Goal: Use online tool/utility: Utilize a website feature to perform a specific function

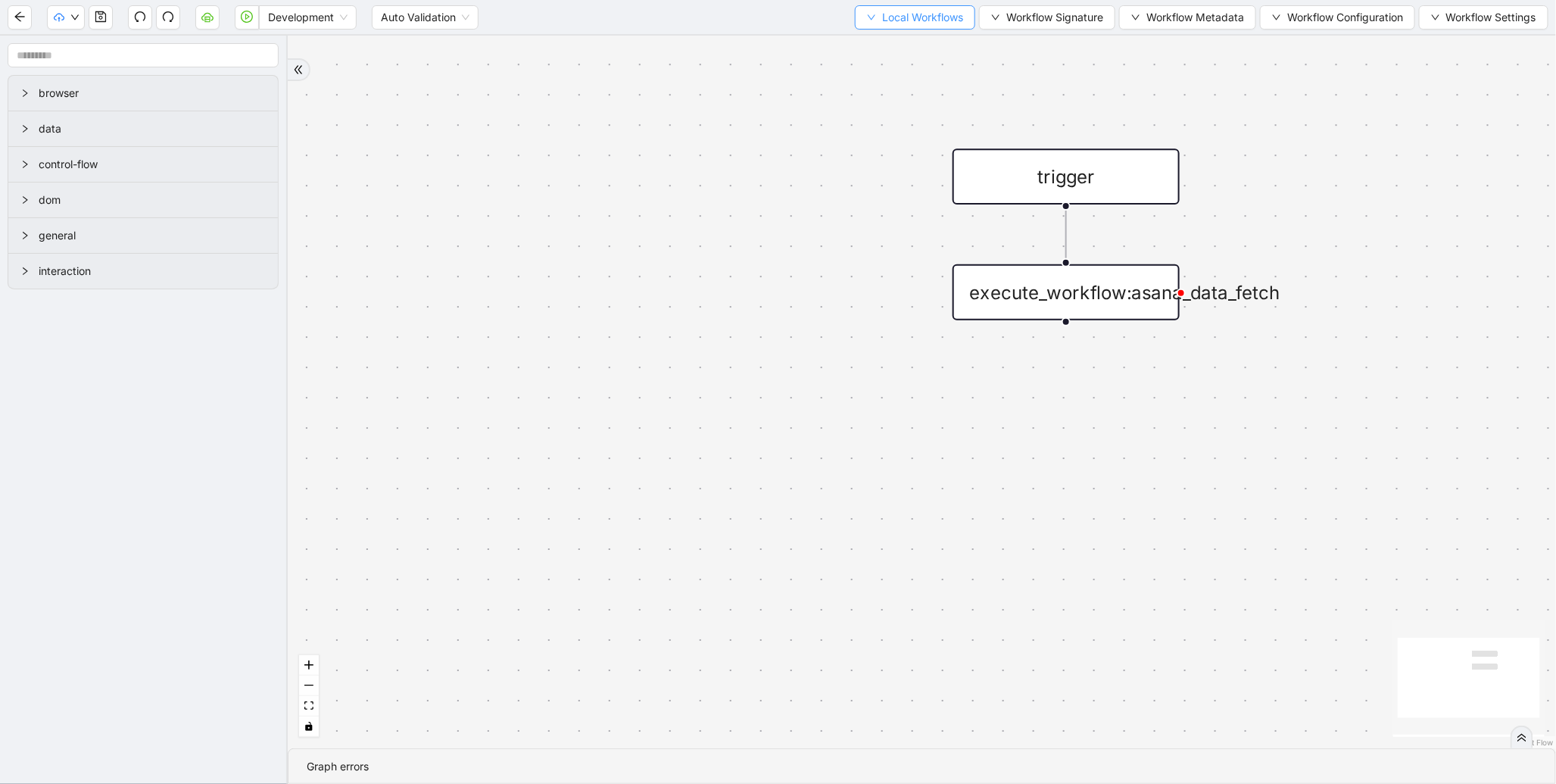
click at [914, 16] on span "Local Workflows" at bounding box center [923, 17] width 81 height 17
click at [878, 53] on span "Select" at bounding box center [908, 46] width 98 height 17
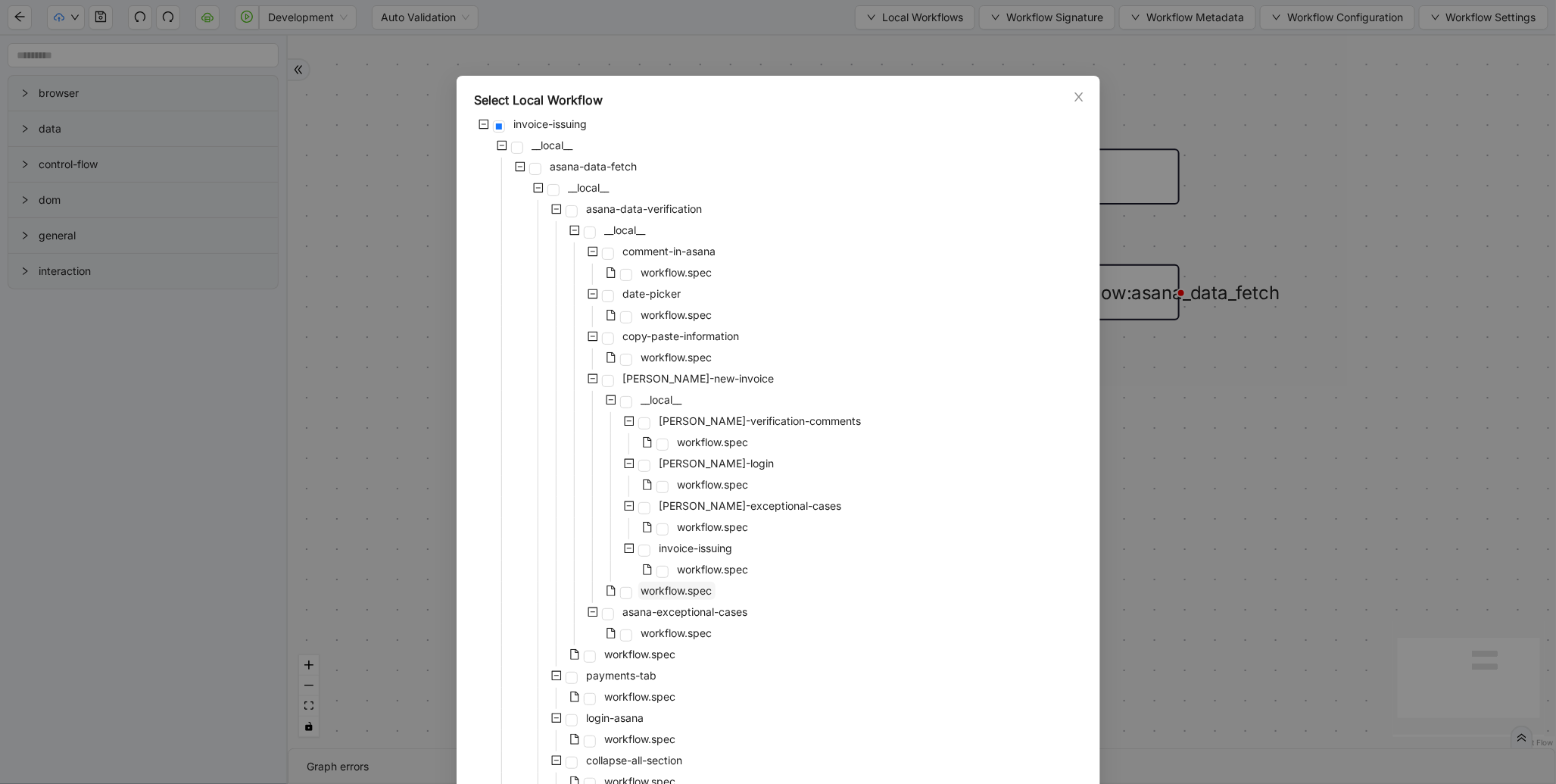
click at [655, 596] on span "workflow.spec" at bounding box center [677, 591] width 77 height 18
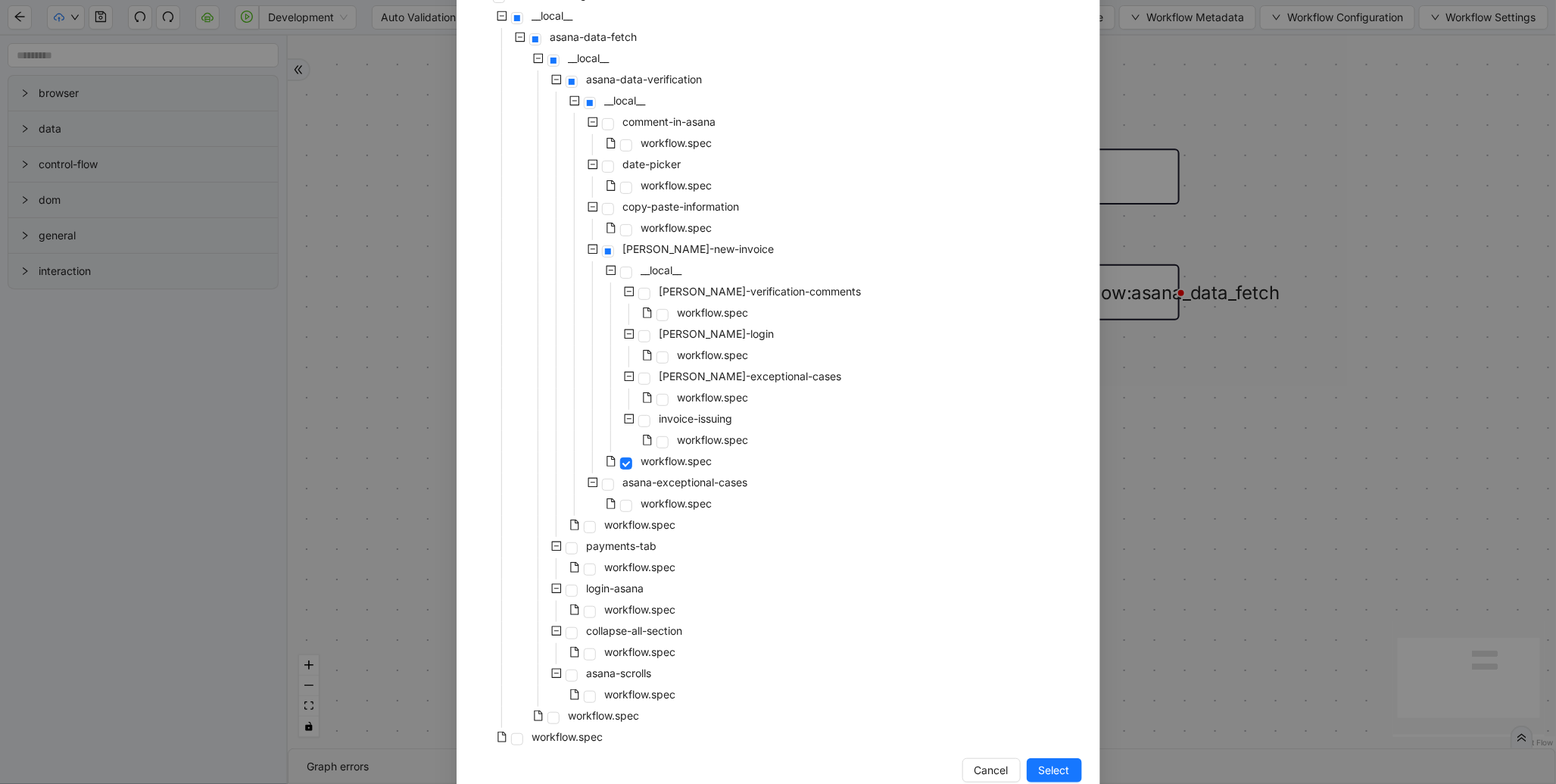
scroll to position [161, 0]
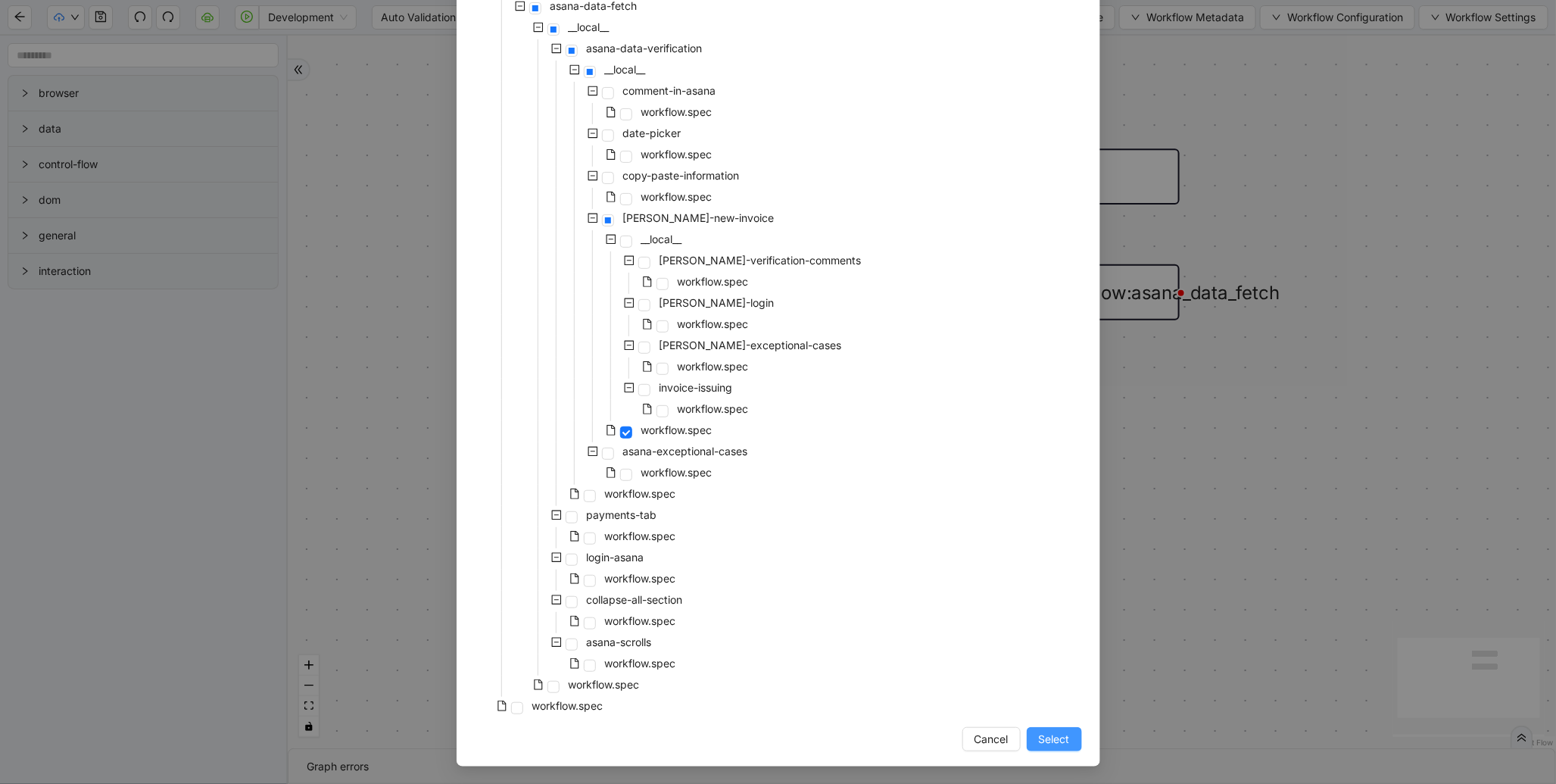
click at [1039, 739] on span "Select" at bounding box center [1055, 739] width 31 height 17
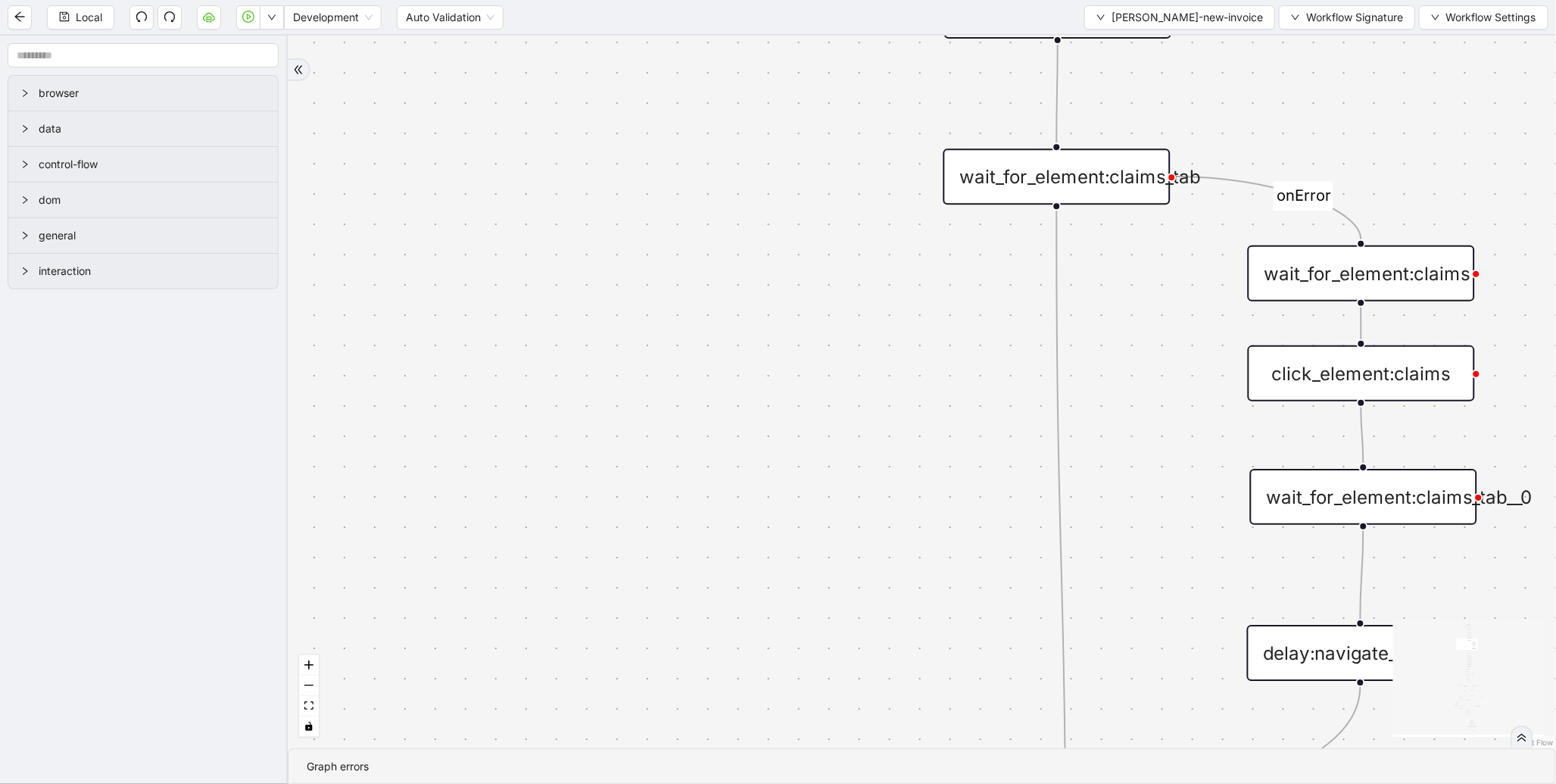
drag, startPoint x: 931, startPoint y: 507, endPoint x: 657, endPoint y: 99, distance: 491.5
click at [657, 99] on div "fallback proceed fallback match satisfied_value cent_diiference fallback onErro…" at bounding box center [921, 392] width 1268 height 713
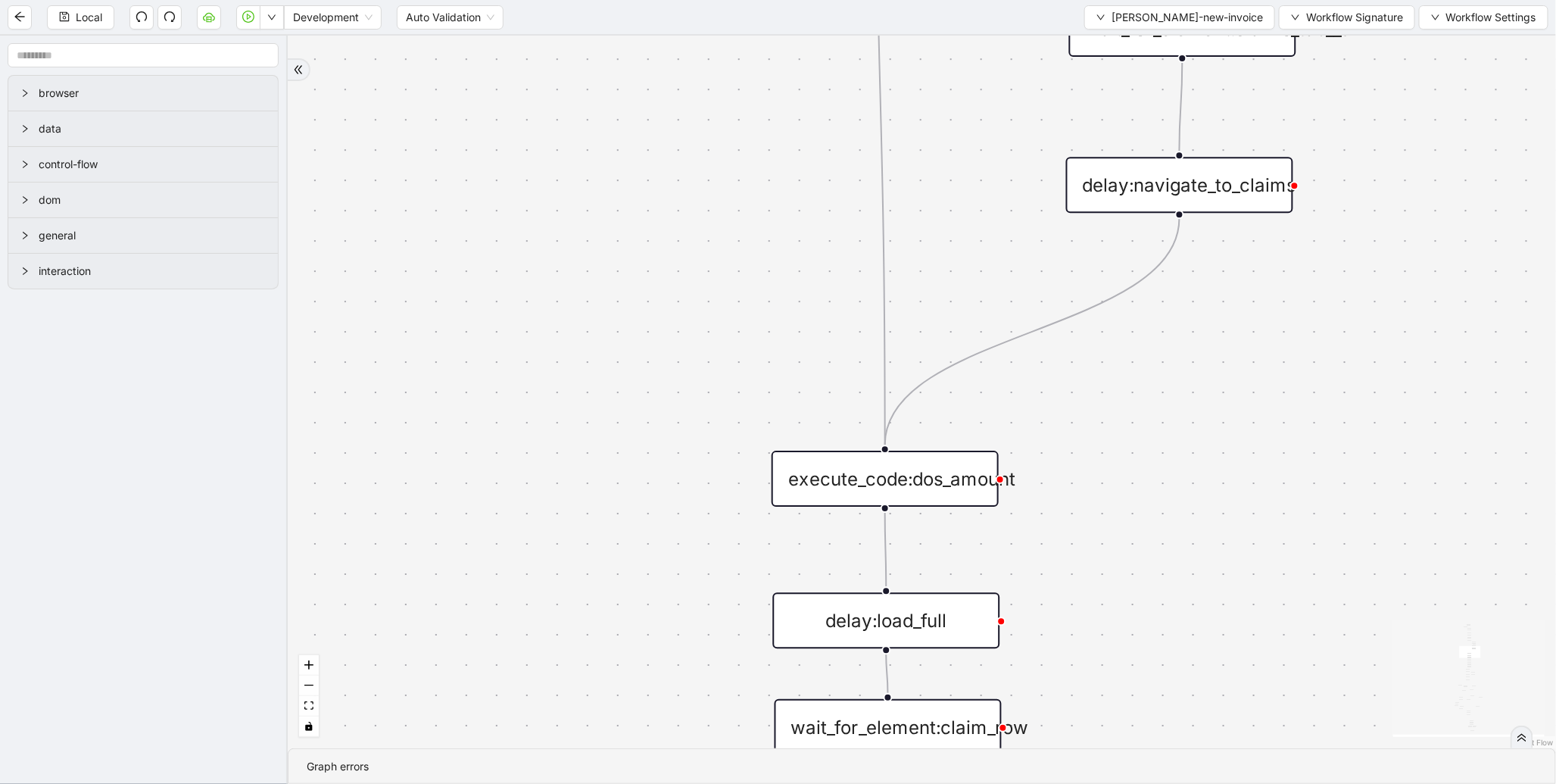
drag, startPoint x: 618, startPoint y: 288, endPoint x: 595, endPoint y: -80, distance: 368.7
click at [595, 0] on html "Local Development Auto Validation [PERSON_NAME]-new-invoice Workflow Signature …" at bounding box center [778, 392] width 1556 height 784
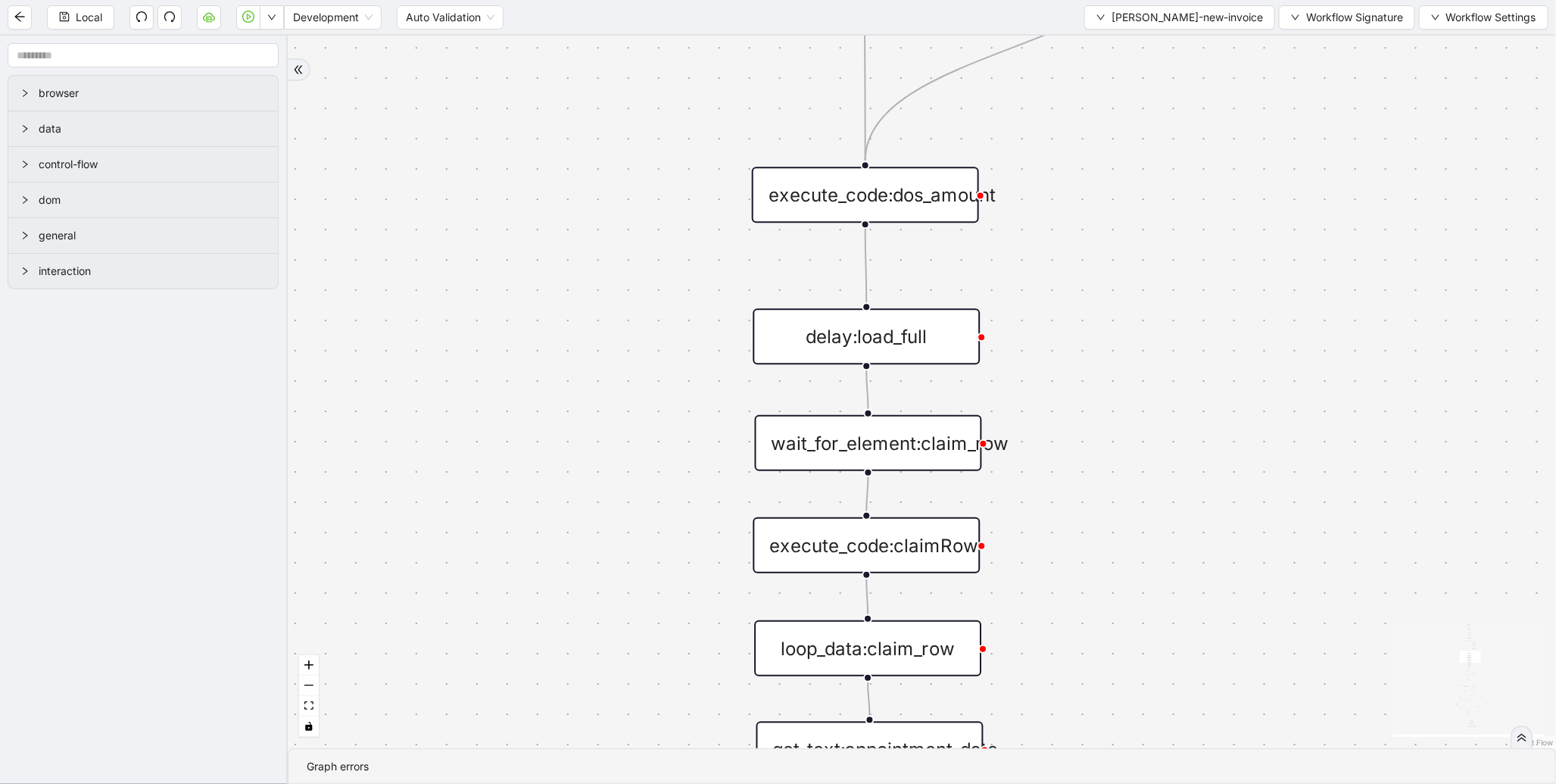
drag, startPoint x: 573, startPoint y: 228, endPoint x: 546, endPoint y: -6, distance: 235.6
click at [546, 0] on html "Local Development Auto Validation [PERSON_NAME]-new-invoice Workflow Signature …" at bounding box center [778, 392] width 1556 height 784
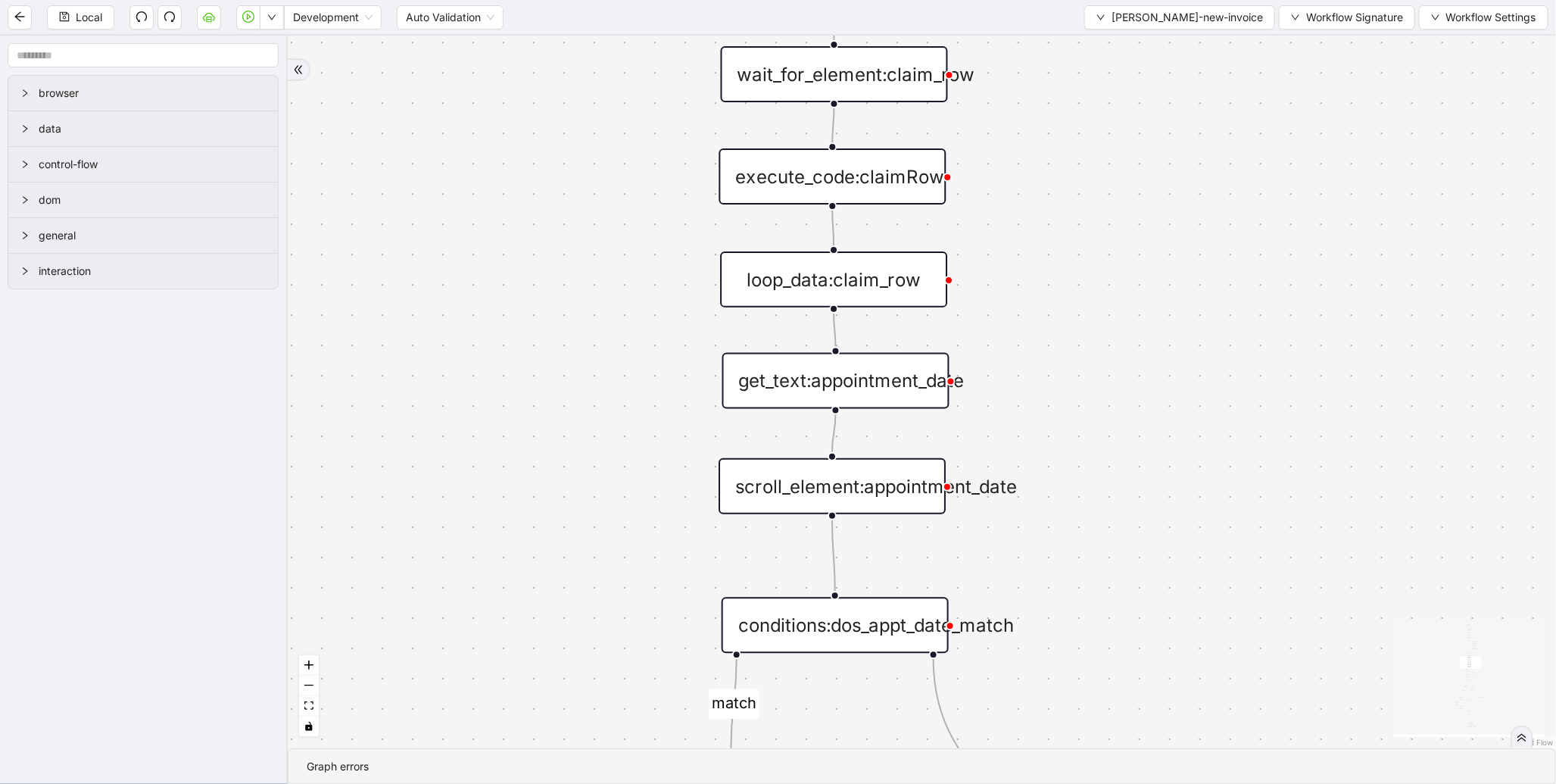
drag, startPoint x: 556, startPoint y: 353, endPoint x: 530, endPoint y: 69, distance: 285.2
click at [530, 69] on div "fallback proceed fallback match satisfied_value cent_diiference fallback onErro…" at bounding box center [921, 392] width 1268 height 713
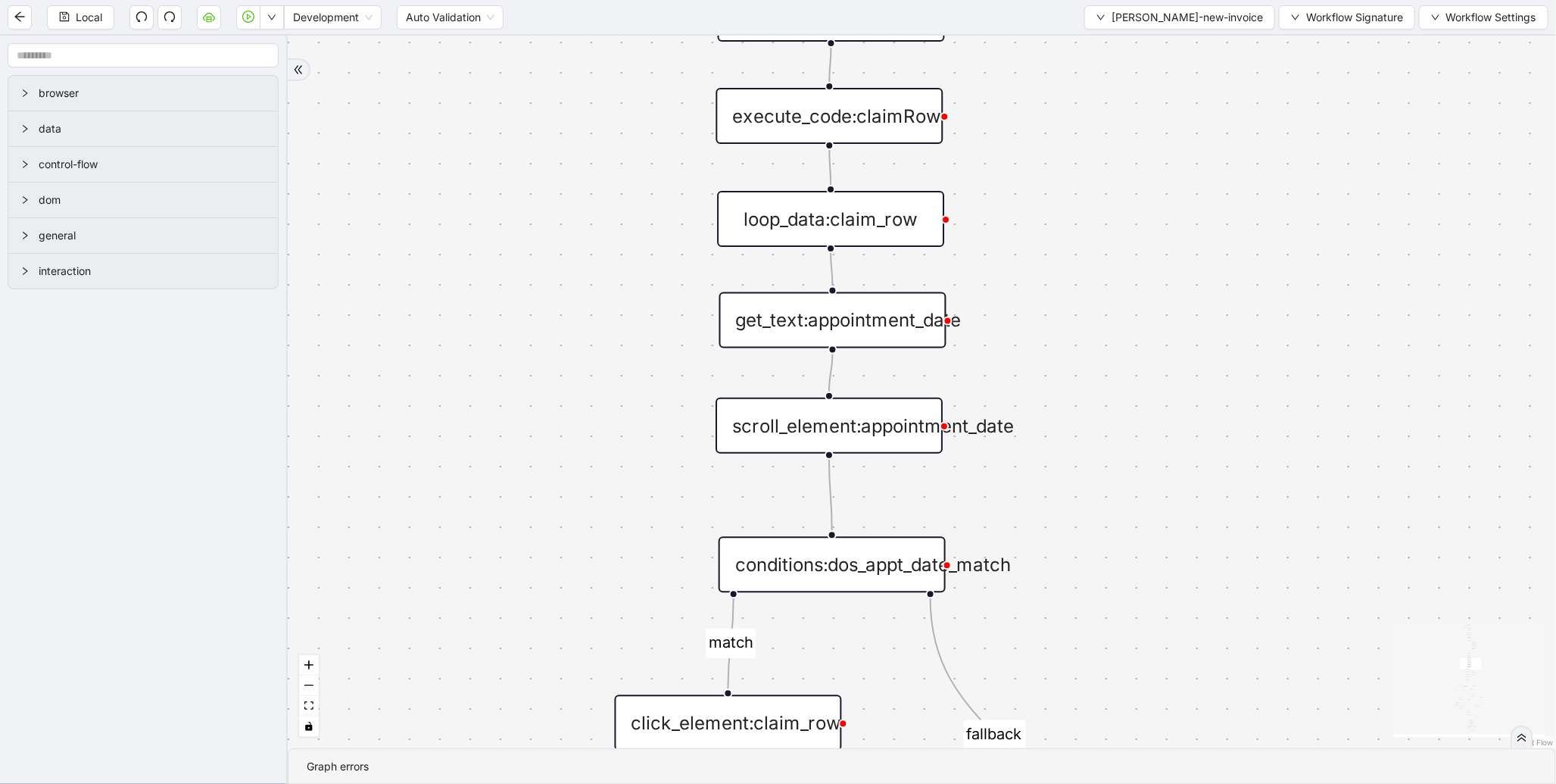
click at [858, 324] on div "get_text:appointment_date" at bounding box center [833, 320] width 228 height 56
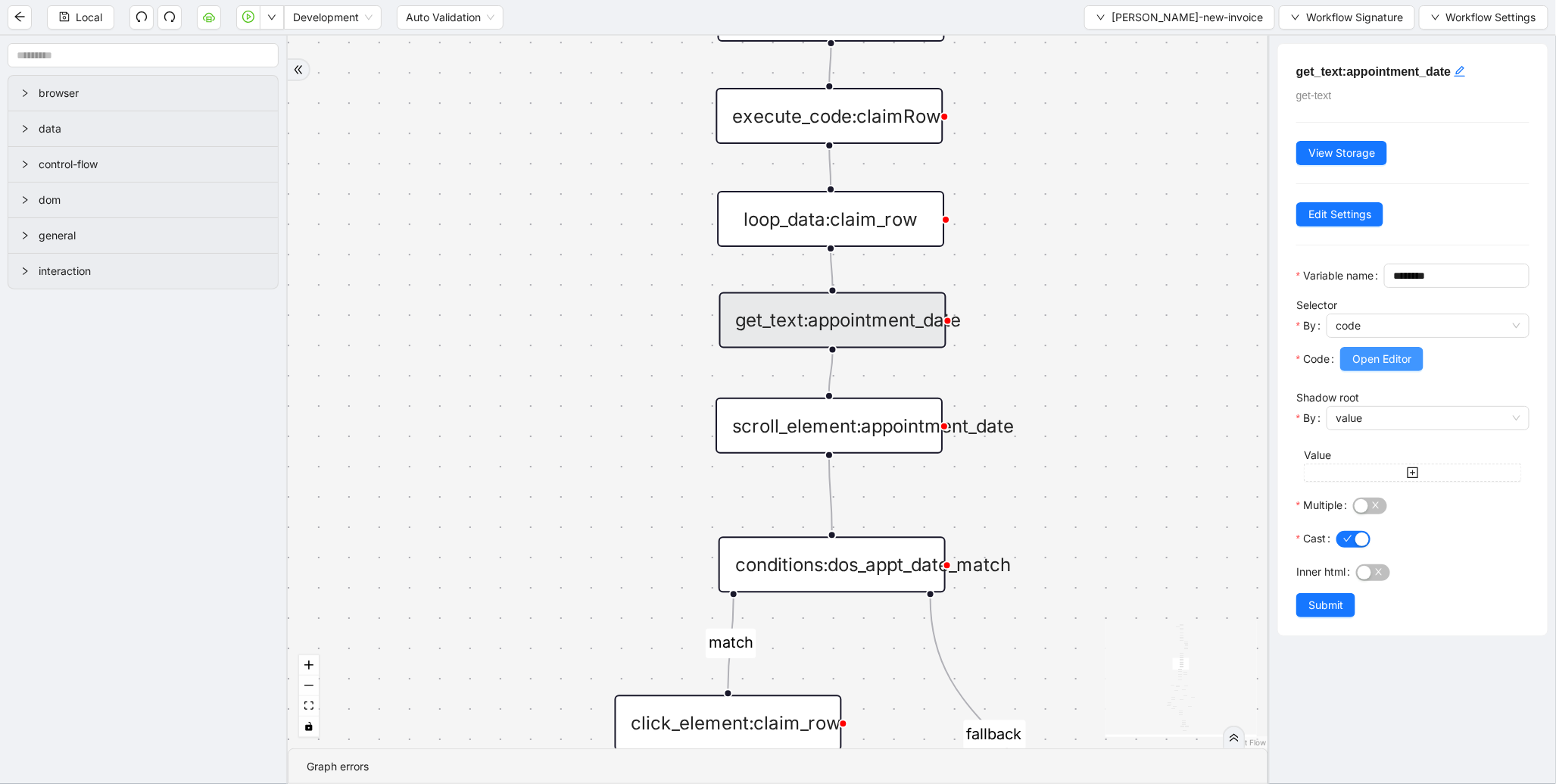
click at [1380, 367] on span "Open Editor" at bounding box center [1381, 358] width 59 height 17
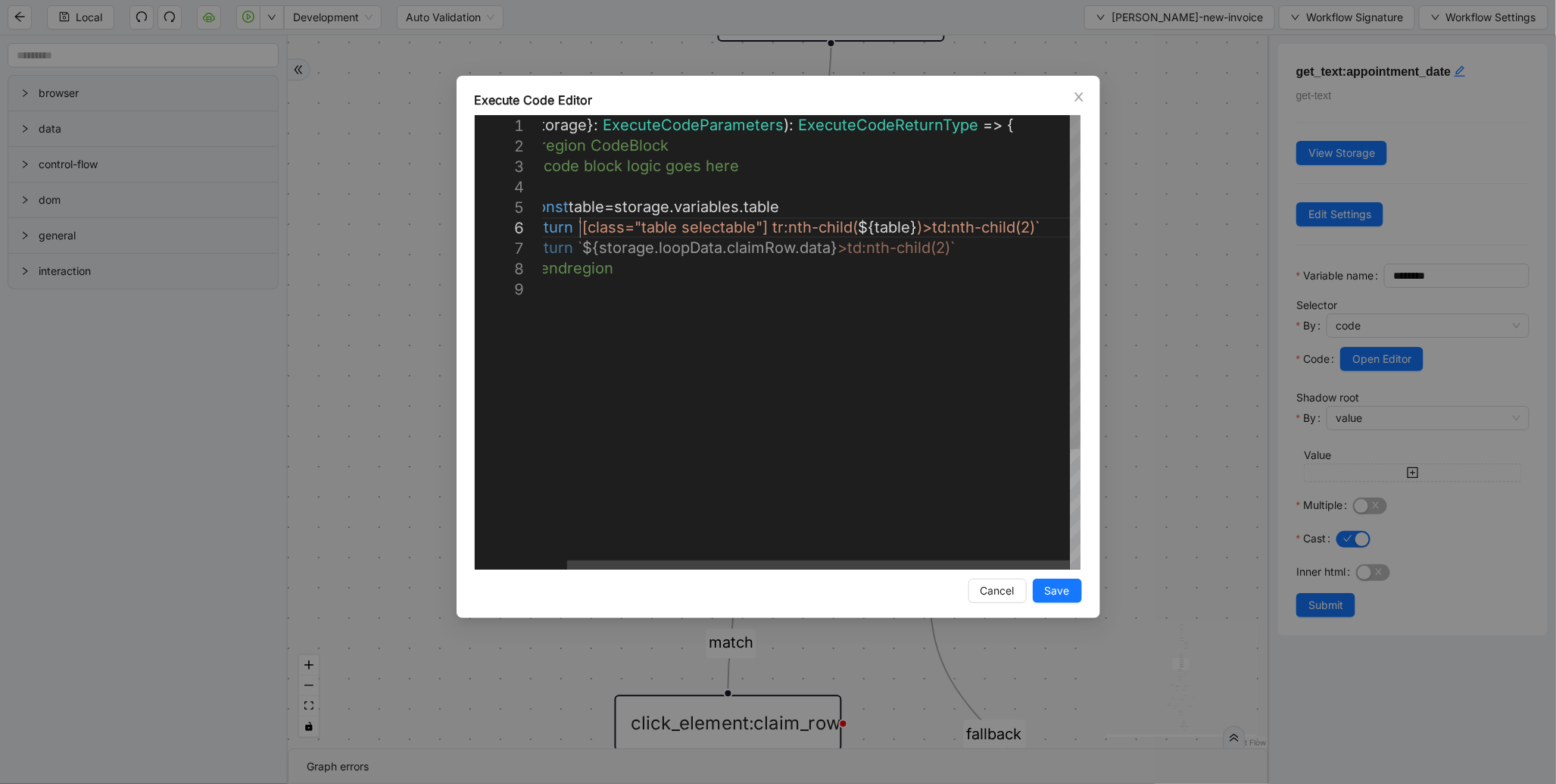
scroll to position [0, 7]
drag, startPoint x: 580, startPoint y: 226, endPoint x: 1029, endPoint y: 226, distance: 449.0
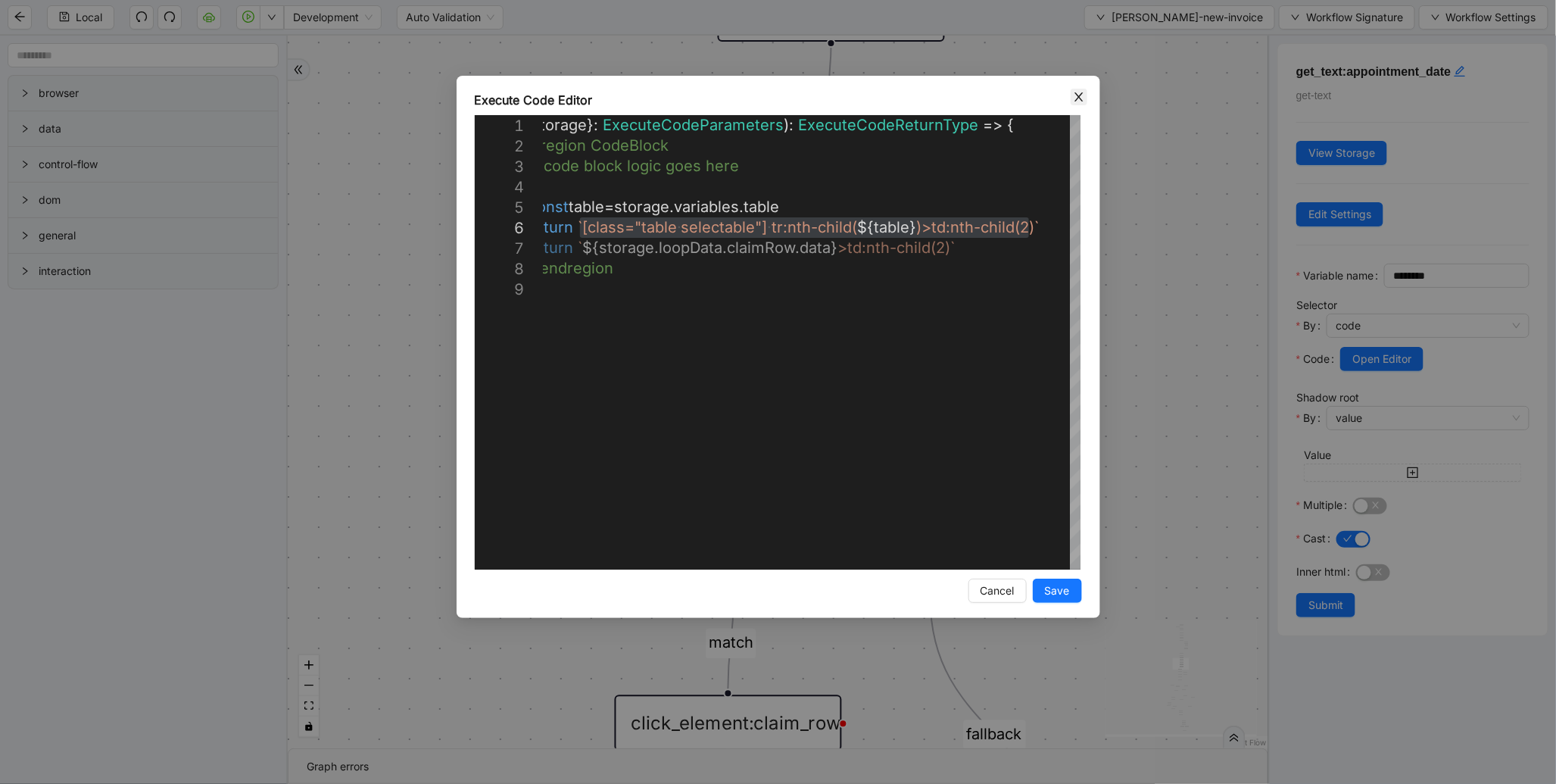
click at [1086, 97] on span "Close" at bounding box center [1079, 97] width 17 height 17
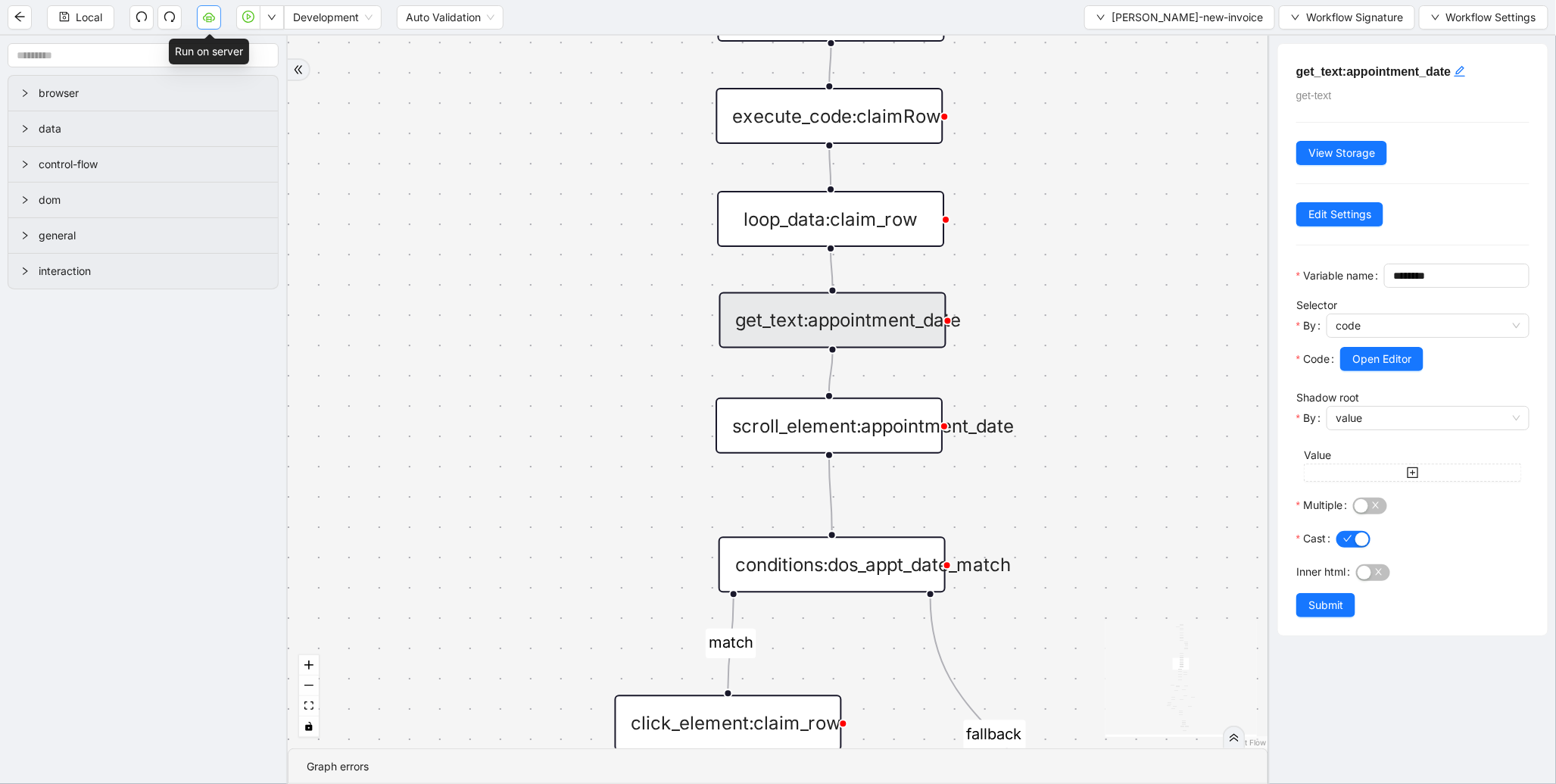
click at [197, 17] on button "button" at bounding box center [209, 18] width 24 height 24
click at [218, 13] on button "button" at bounding box center [209, 18] width 24 height 24
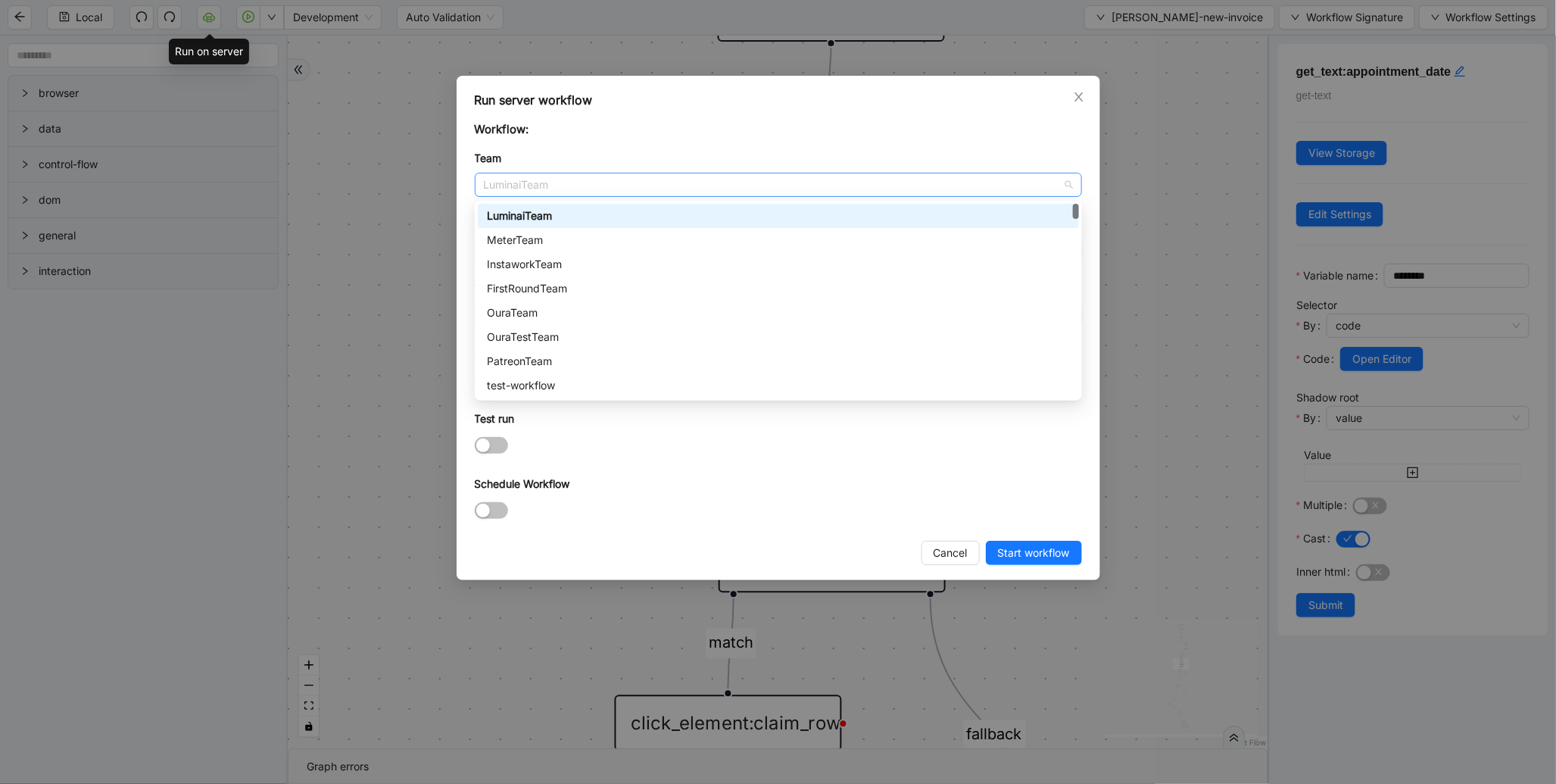
click at [532, 185] on span "LuminaiTeam" at bounding box center [778, 184] width 589 height 23
type input "*"
type input "**"
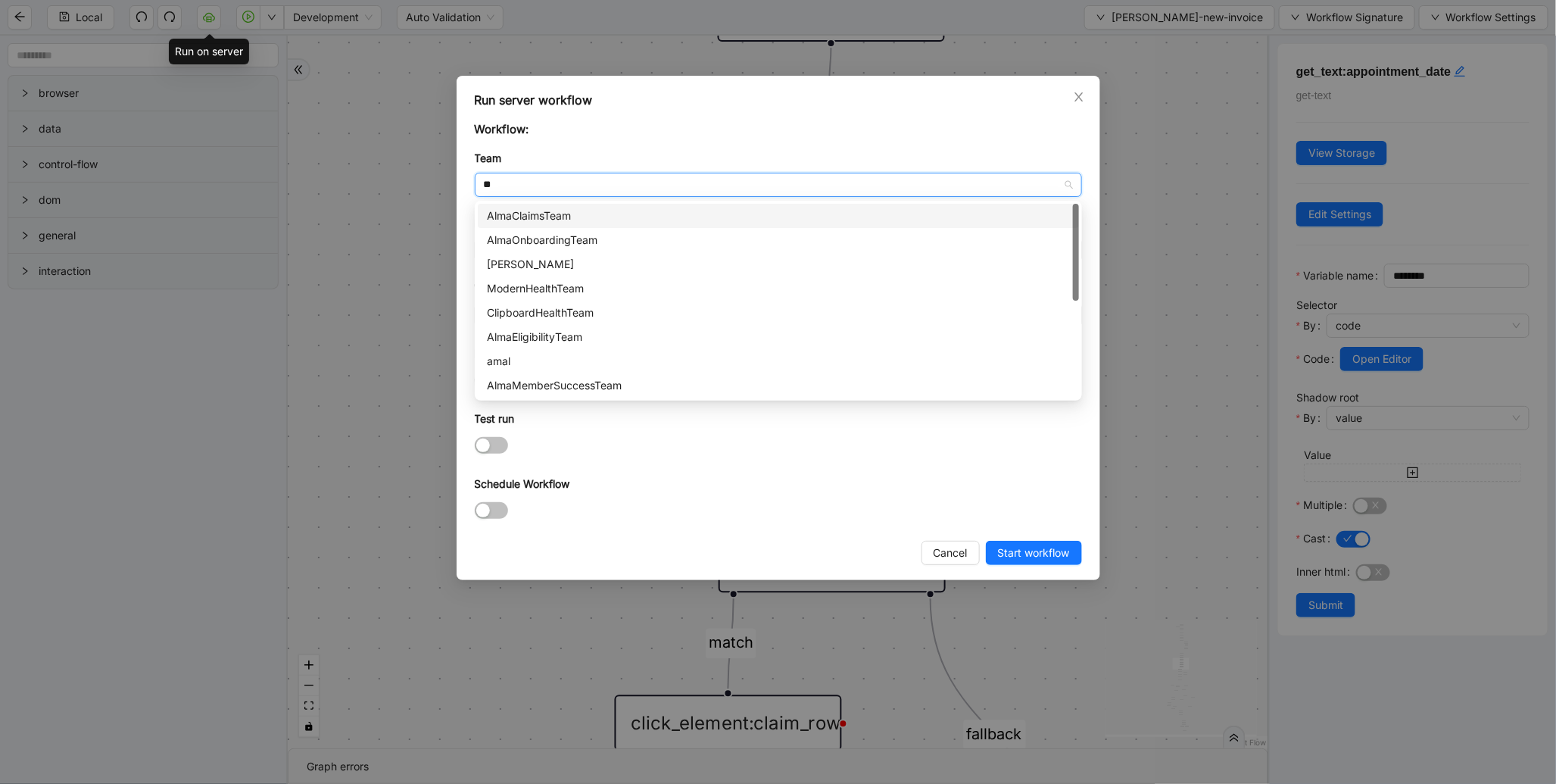
click at [555, 210] on div "AlmaClaimsTeam" at bounding box center [778, 215] width 583 height 17
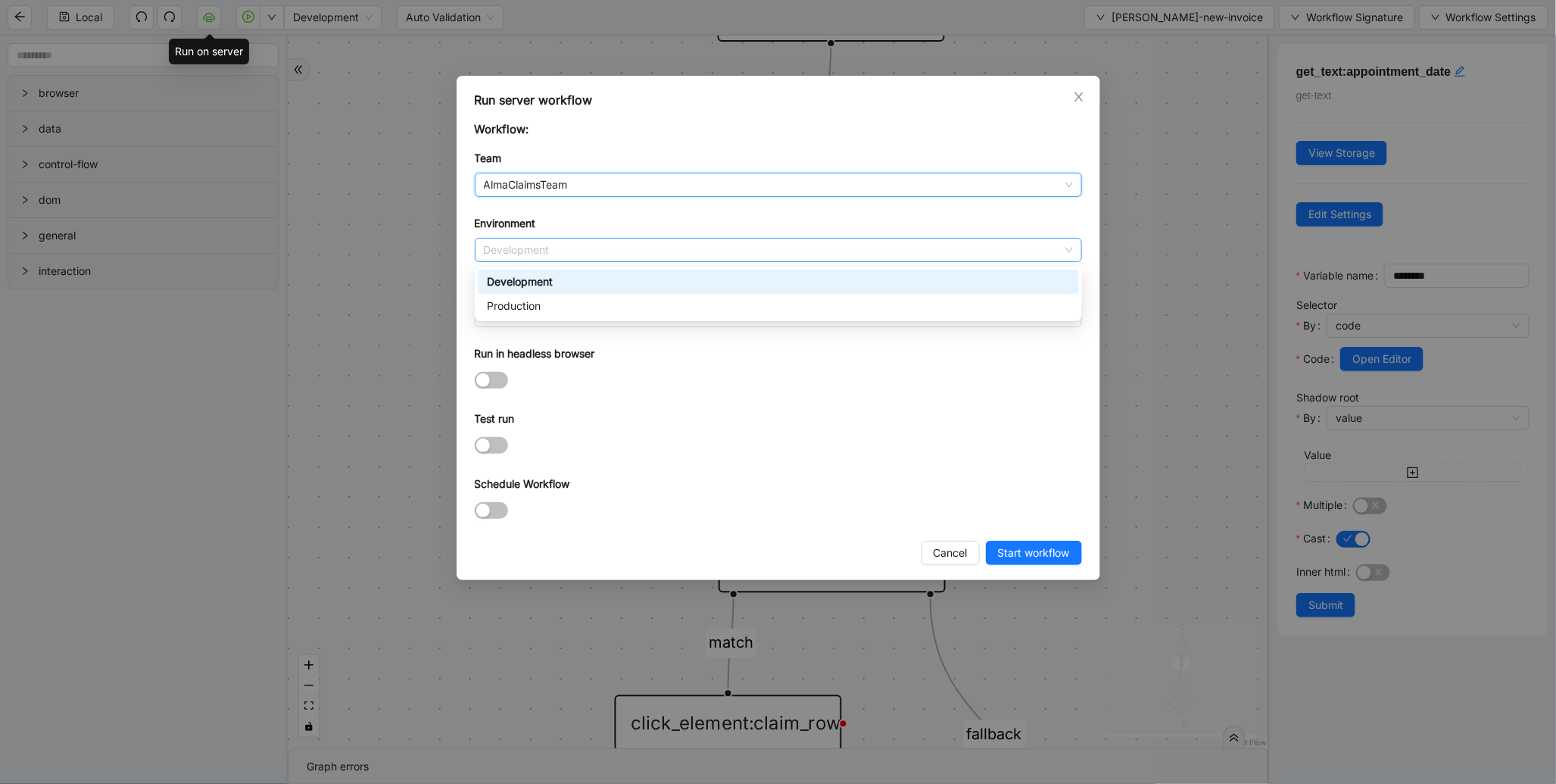
click at [532, 242] on span "Development" at bounding box center [778, 250] width 589 height 23
click at [523, 298] on div "Production" at bounding box center [778, 305] width 583 height 17
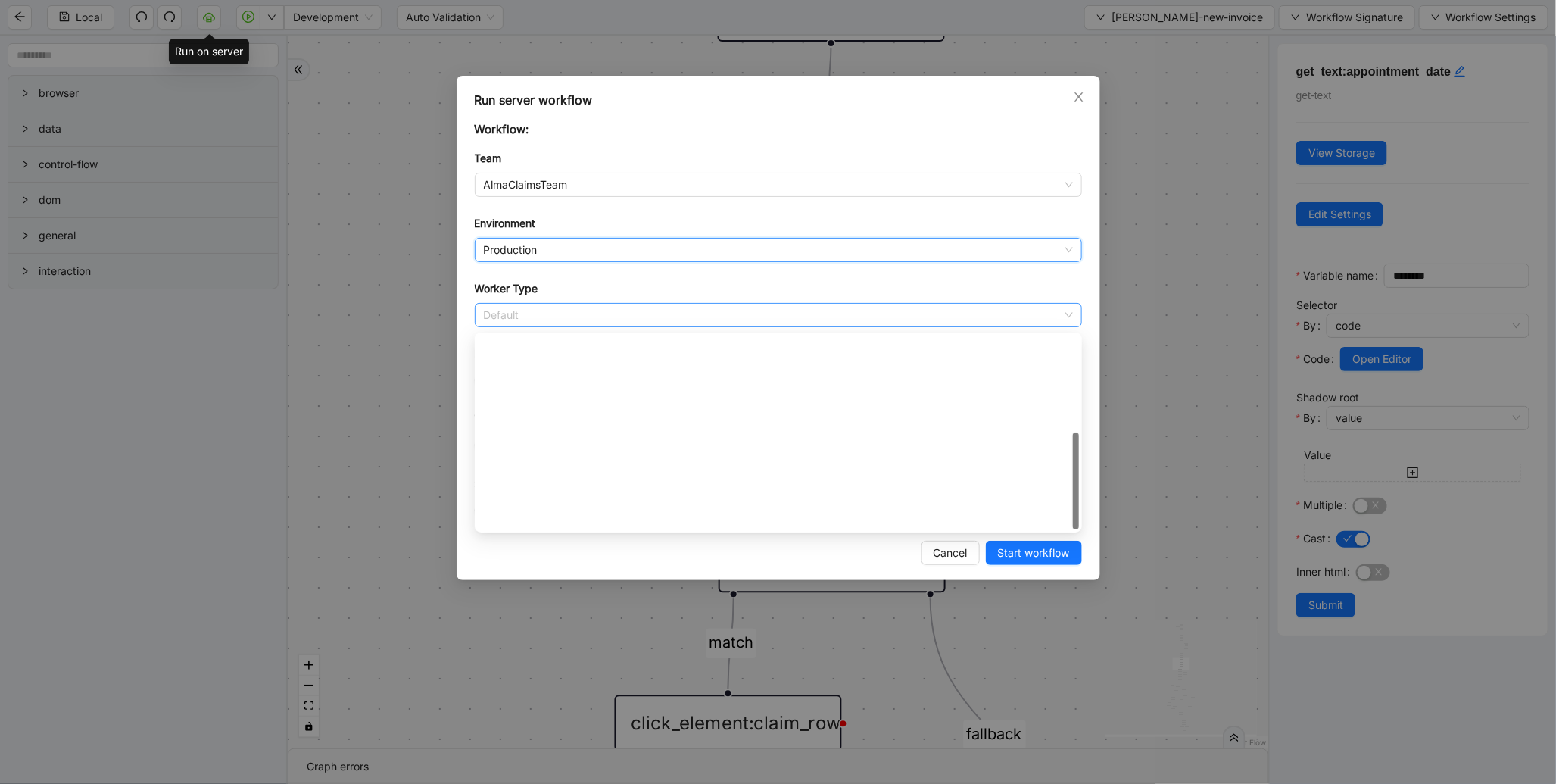
click at [512, 319] on span "Default" at bounding box center [778, 315] width 589 height 23
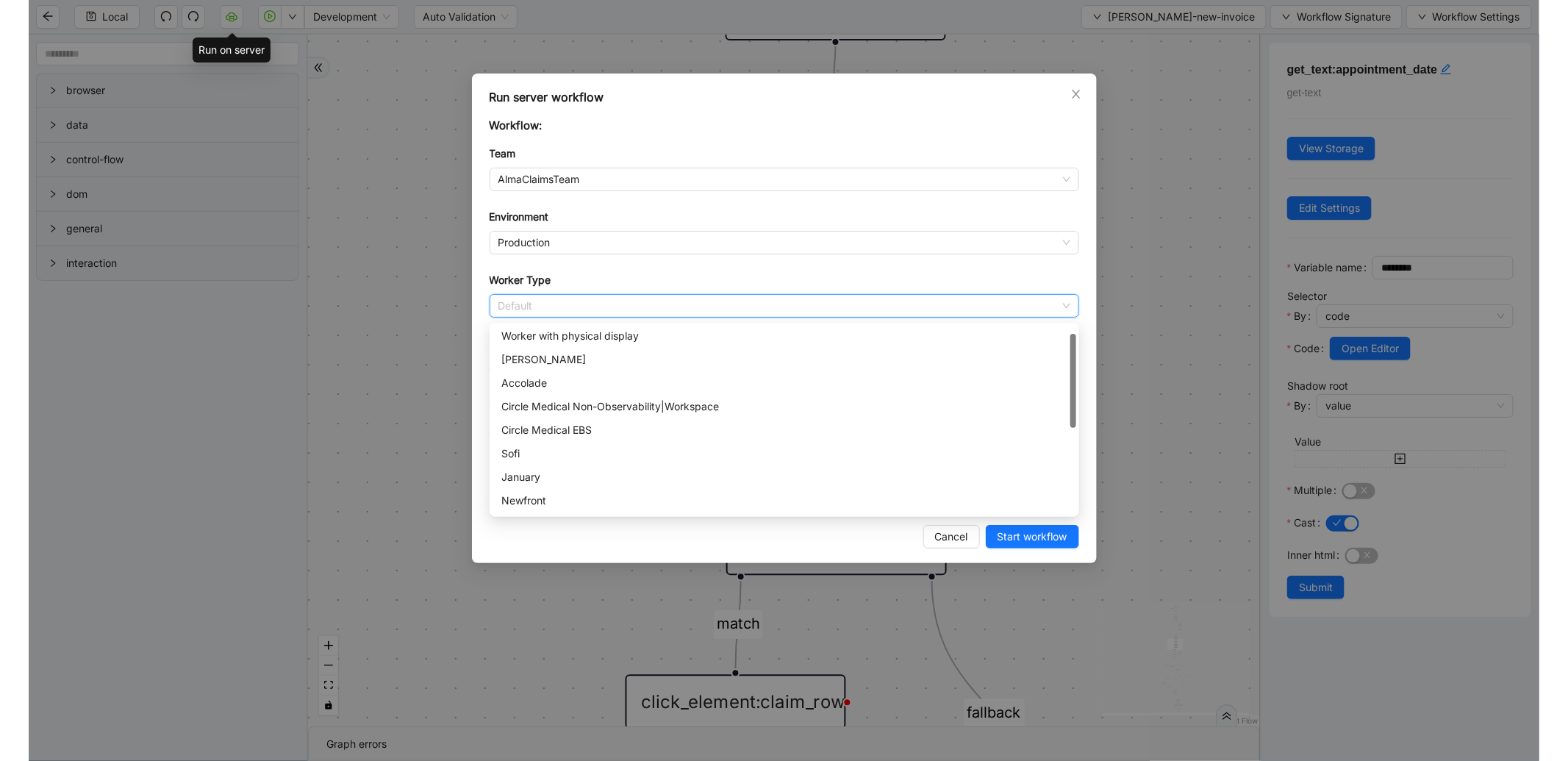
scroll to position [18, 0]
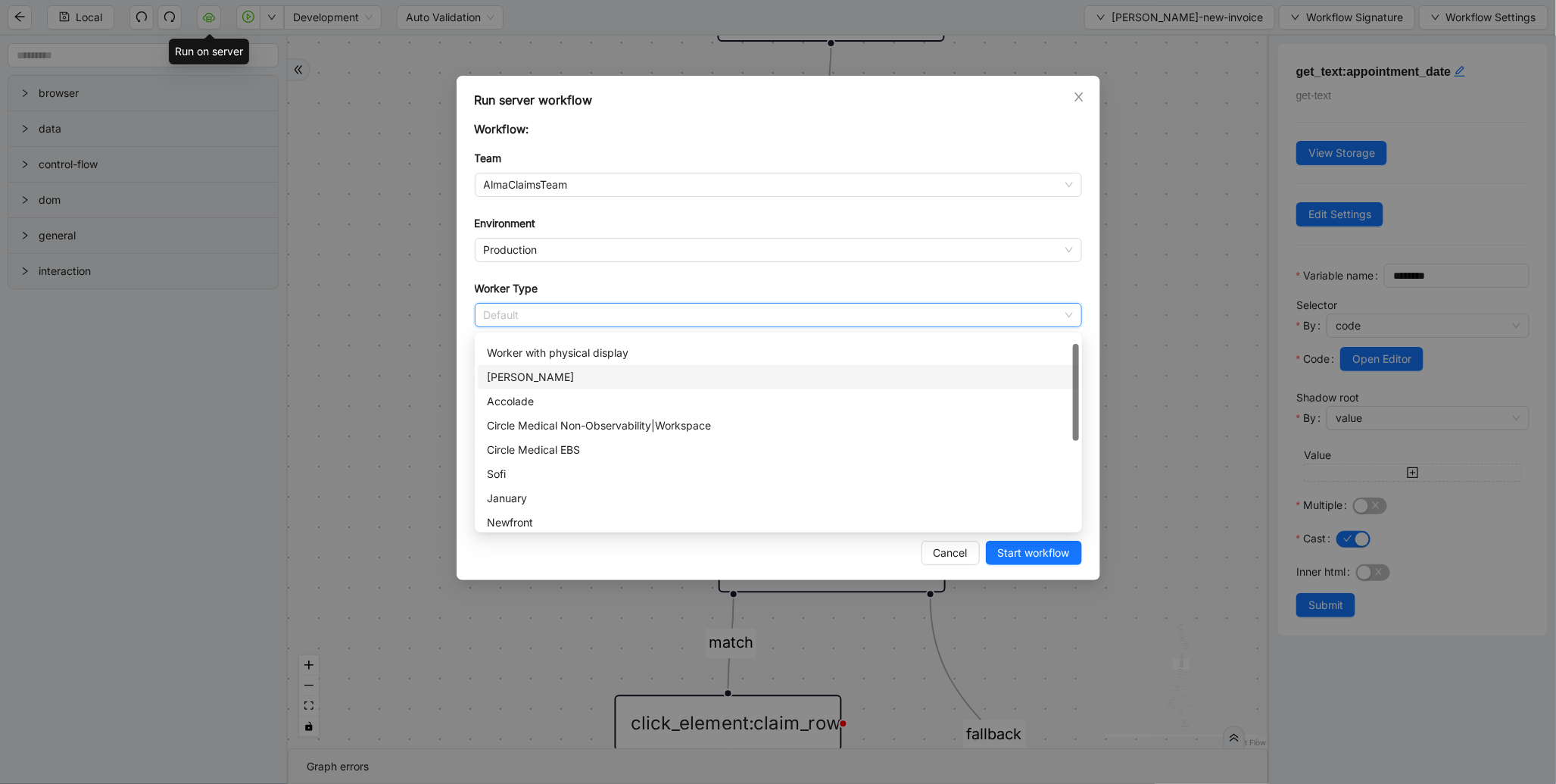
click at [507, 382] on div "[PERSON_NAME]" at bounding box center [778, 377] width 583 height 17
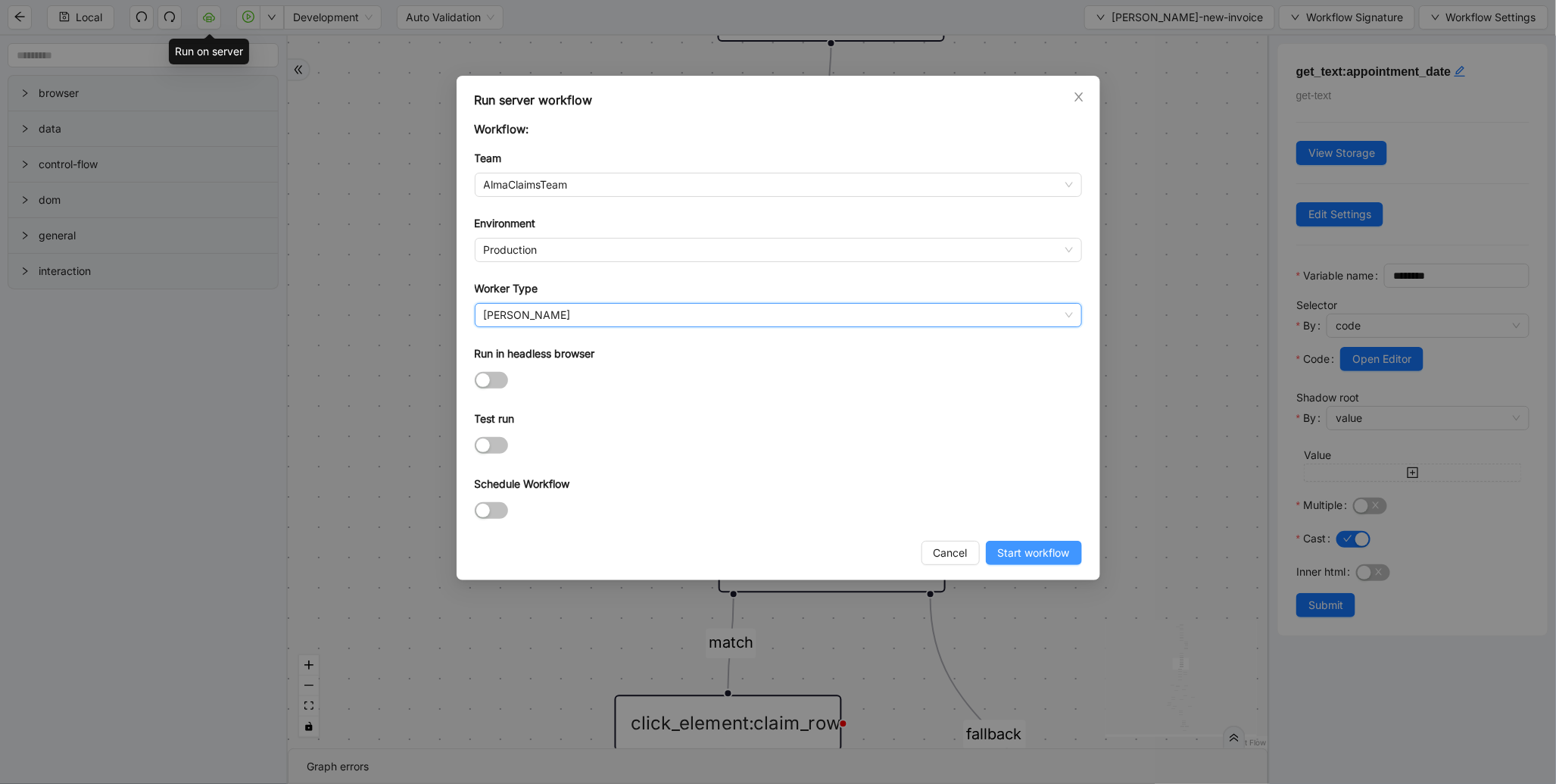
click at [1008, 553] on span "Start workflow" at bounding box center [1034, 552] width 72 height 17
